Goal: Information Seeking & Learning: Compare options

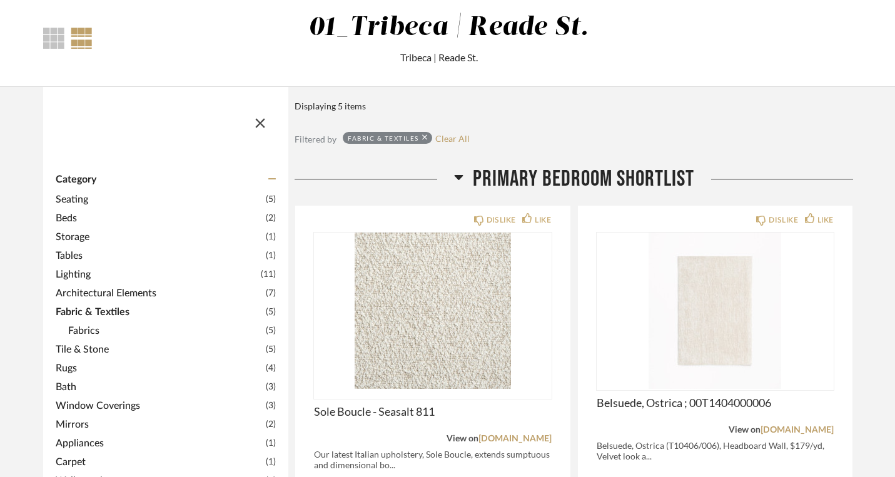
scroll to position [208, 0]
click at [56, 360] on span "Rugs" at bounding box center [159, 367] width 207 height 15
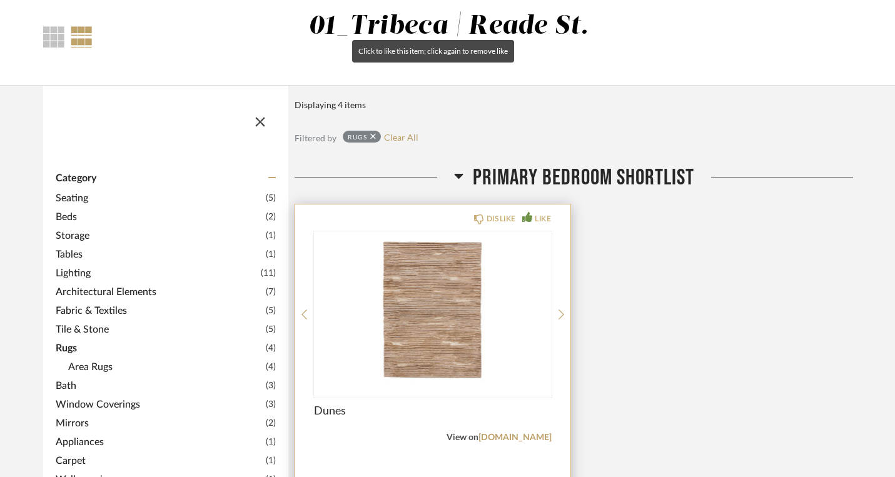
click at [535, 213] on div "LIKE" at bounding box center [543, 219] width 16 height 13
click at [559, 309] on icon at bounding box center [562, 314] width 6 height 11
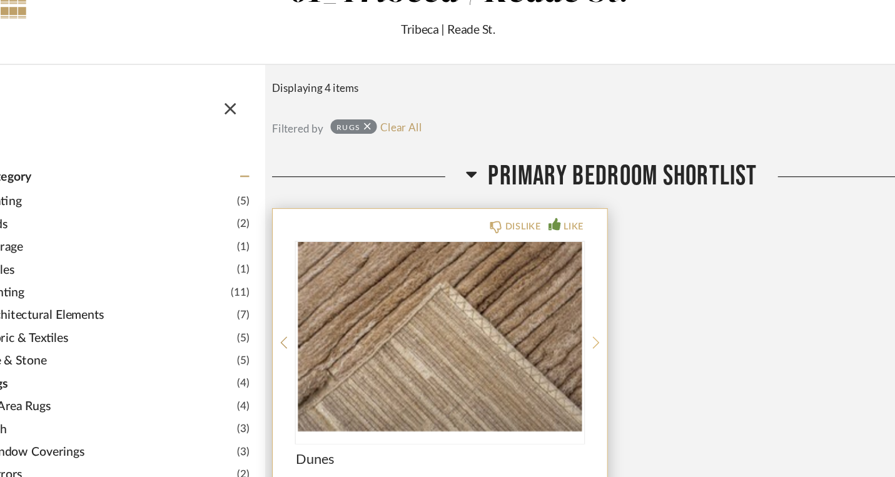
click at [559, 310] on icon at bounding box center [562, 315] width 6 height 10
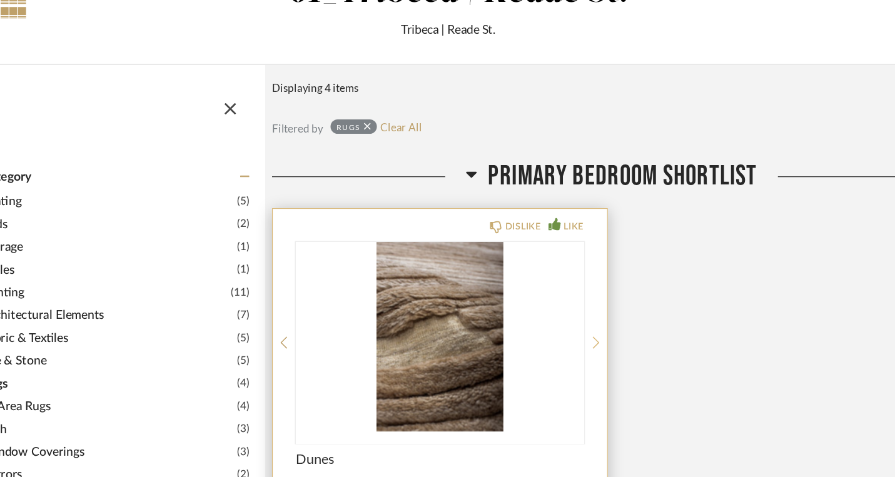
click at [559, 310] on icon at bounding box center [562, 315] width 6 height 10
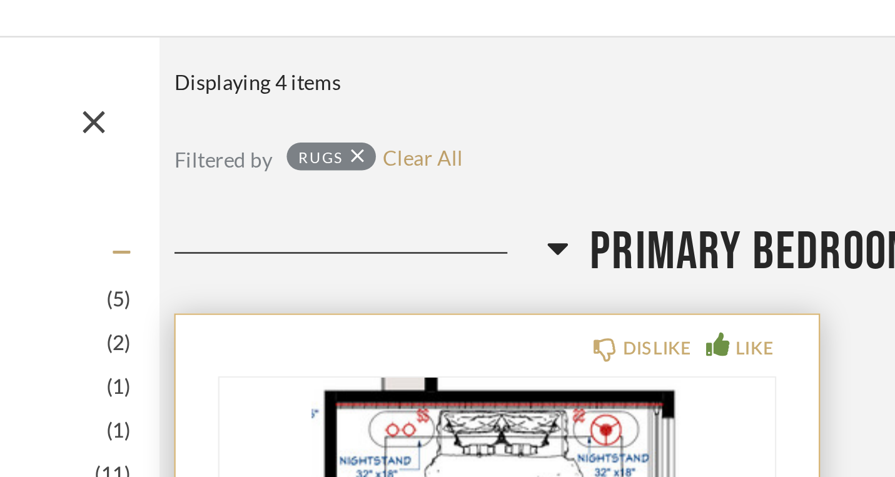
click at [559, 309] on icon at bounding box center [562, 314] width 6 height 11
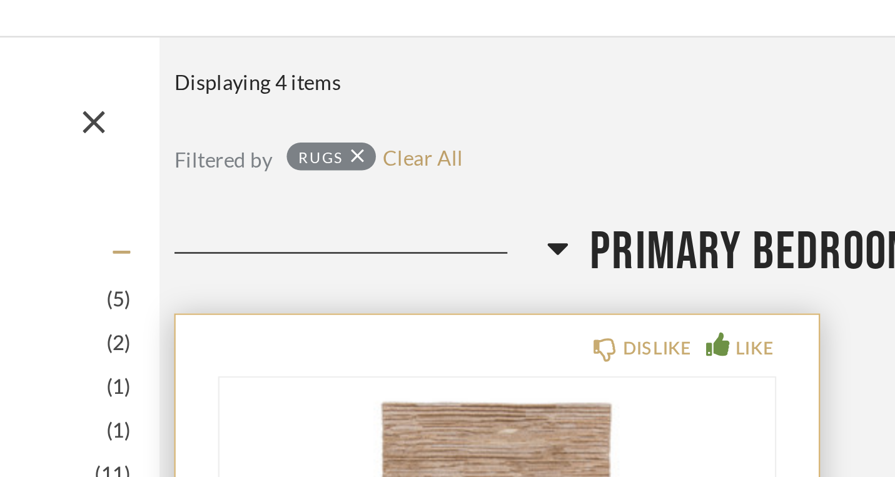
click at [559, 309] on icon at bounding box center [562, 314] width 6 height 11
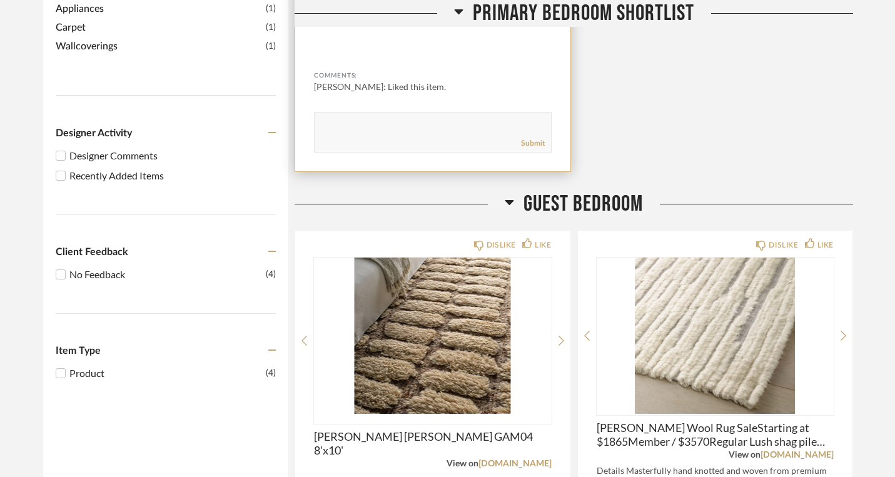
scroll to position [642, 0]
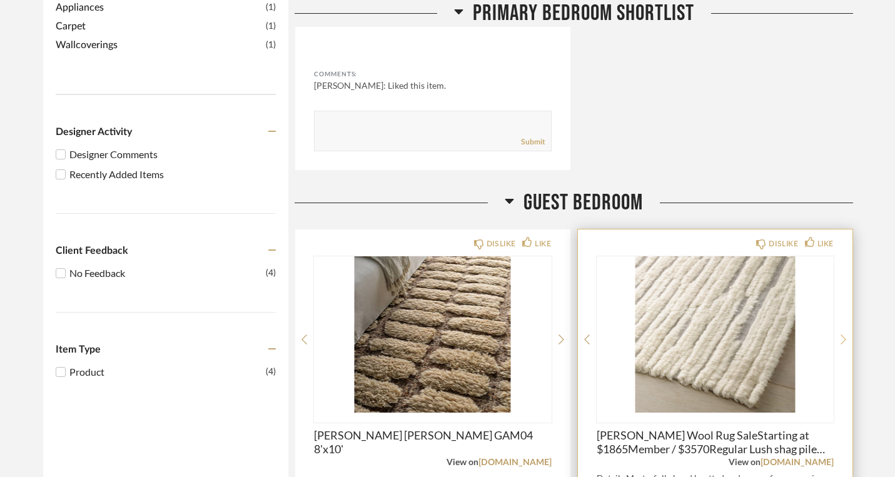
click at [841, 256] on div at bounding box center [844, 339] width 6 height 166
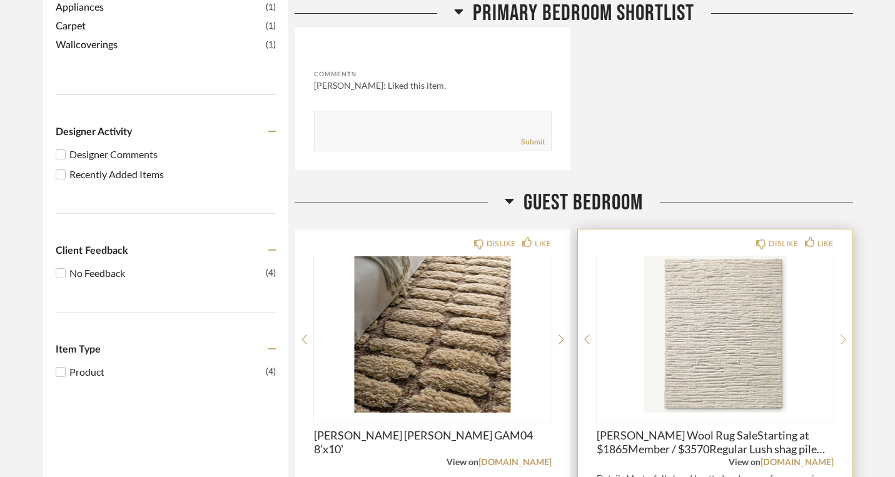
click at [841, 256] on div at bounding box center [844, 339] width 6 height 166
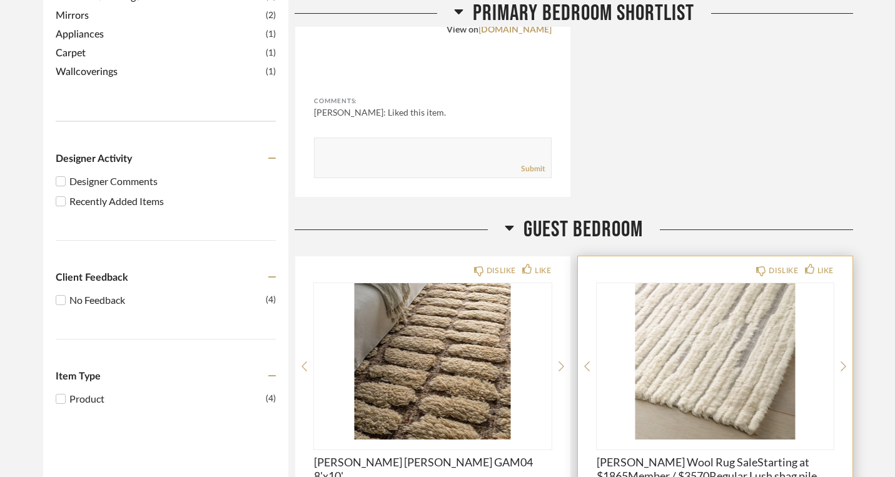
scroll to position [621, 0]
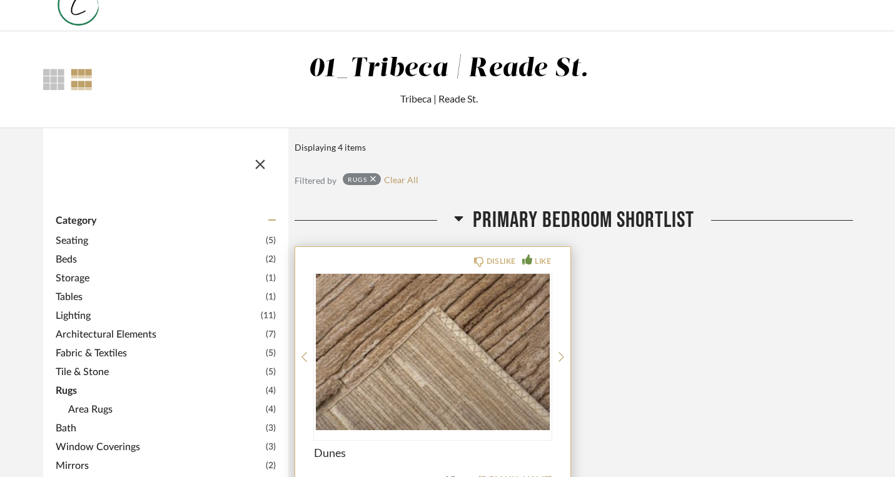
scroll to position [167, 0]
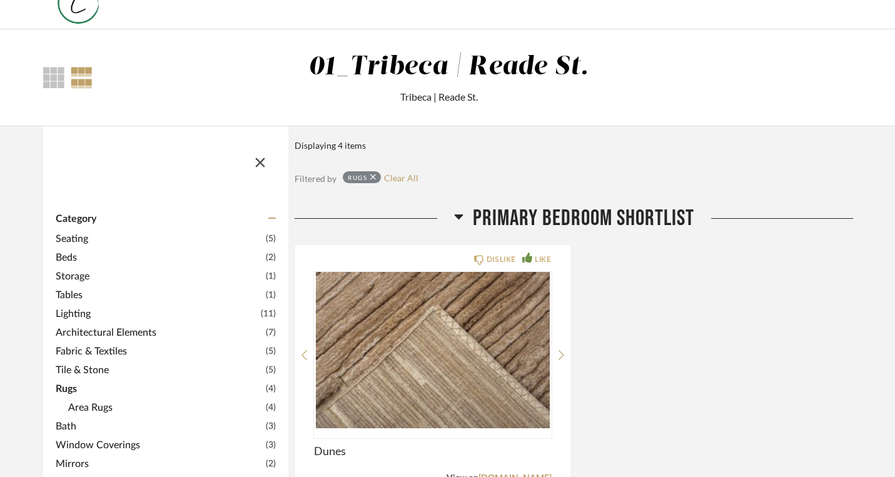
click at [56, 419] on span "Bath" at bounding box center [159, 426] width 207 height 15
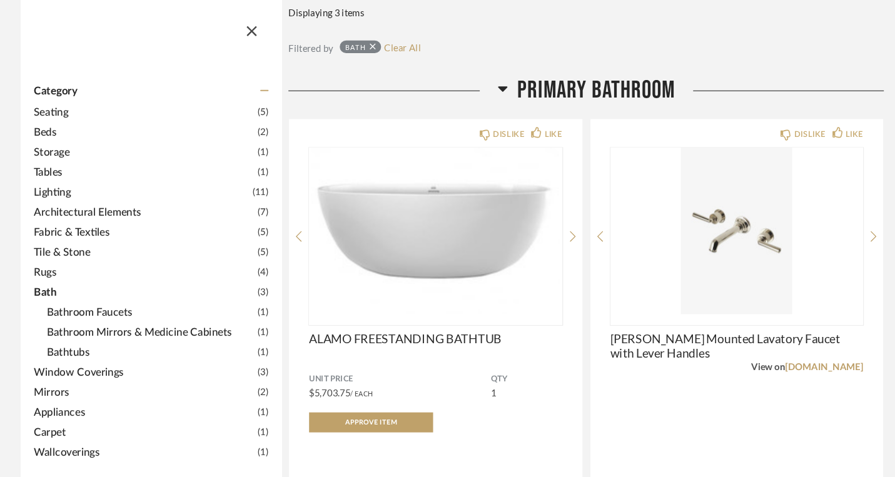
scroll to position [276, 0]
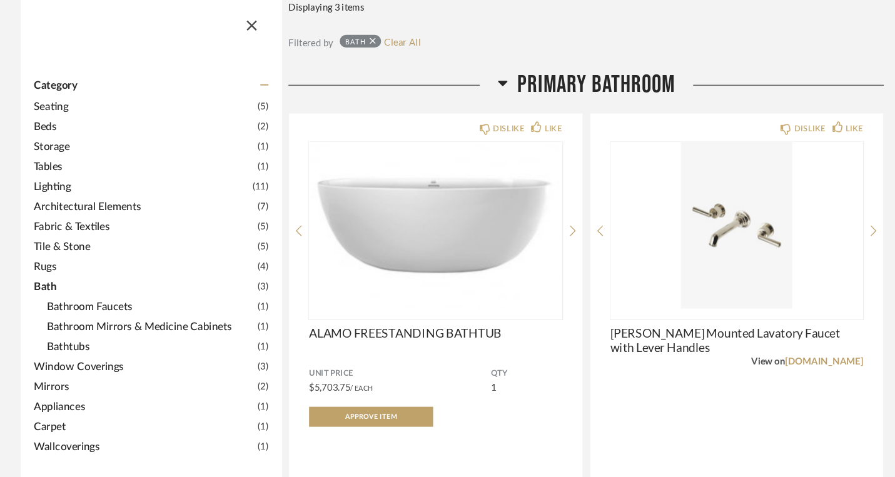
click at [57, 385] on span "Mirrors" at bounding box center [159, 392] width 207 height 15
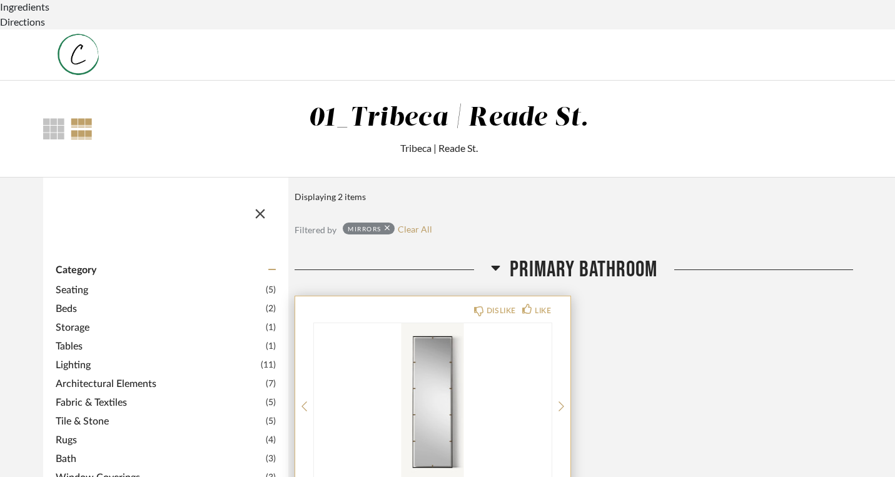
scroll to position [101, 0]
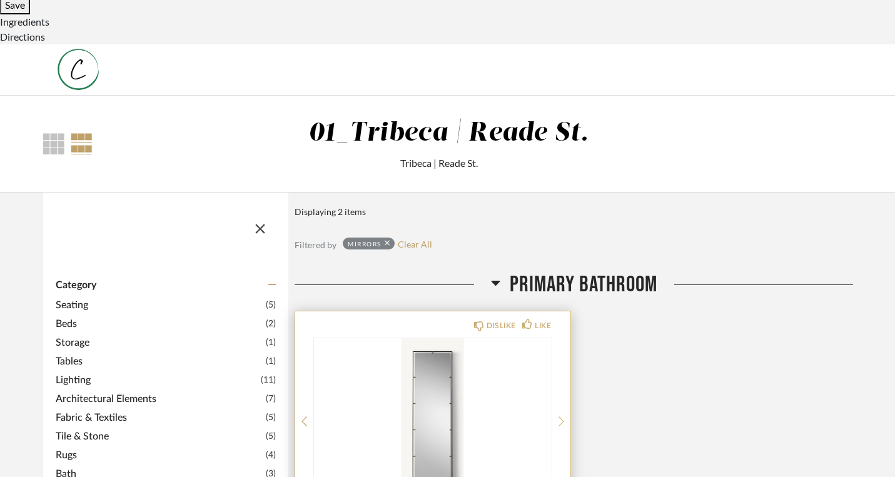
click at [559, 416] on icon at bounding box center [562, 421] width 6 height 11
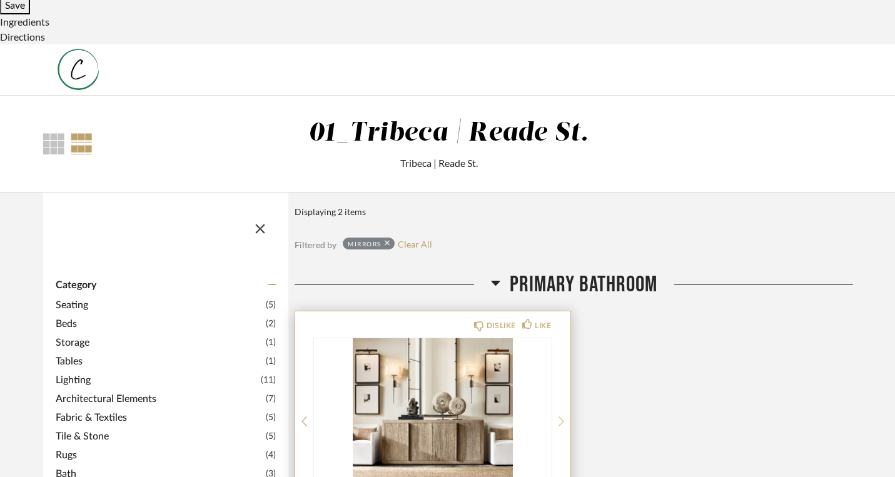
click at [559, 416] on icon at bounding box center [562, 421] width 6 height 11
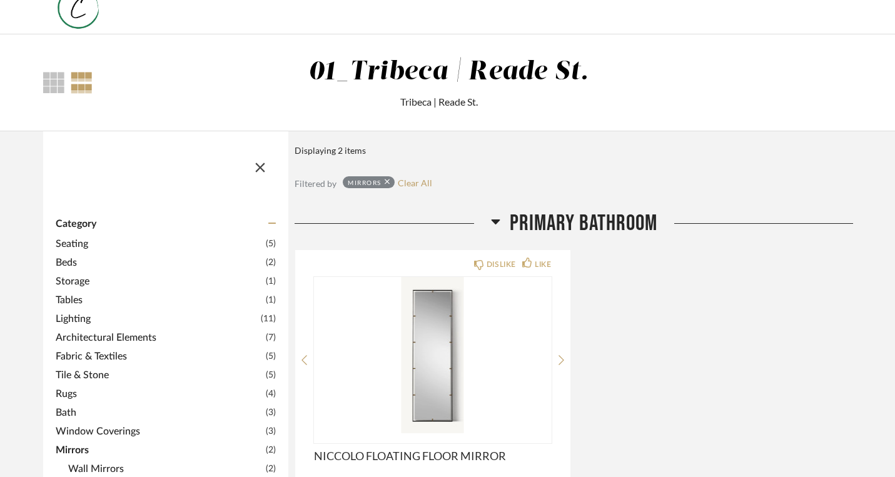
scroll to position [169, 0]
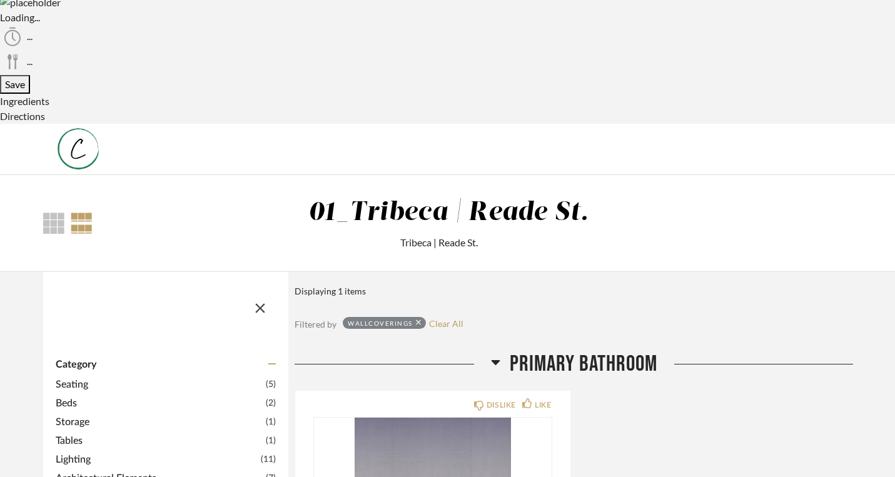
scroll to position [0, 0]
